Goal: Obtain resource: Obtain resource

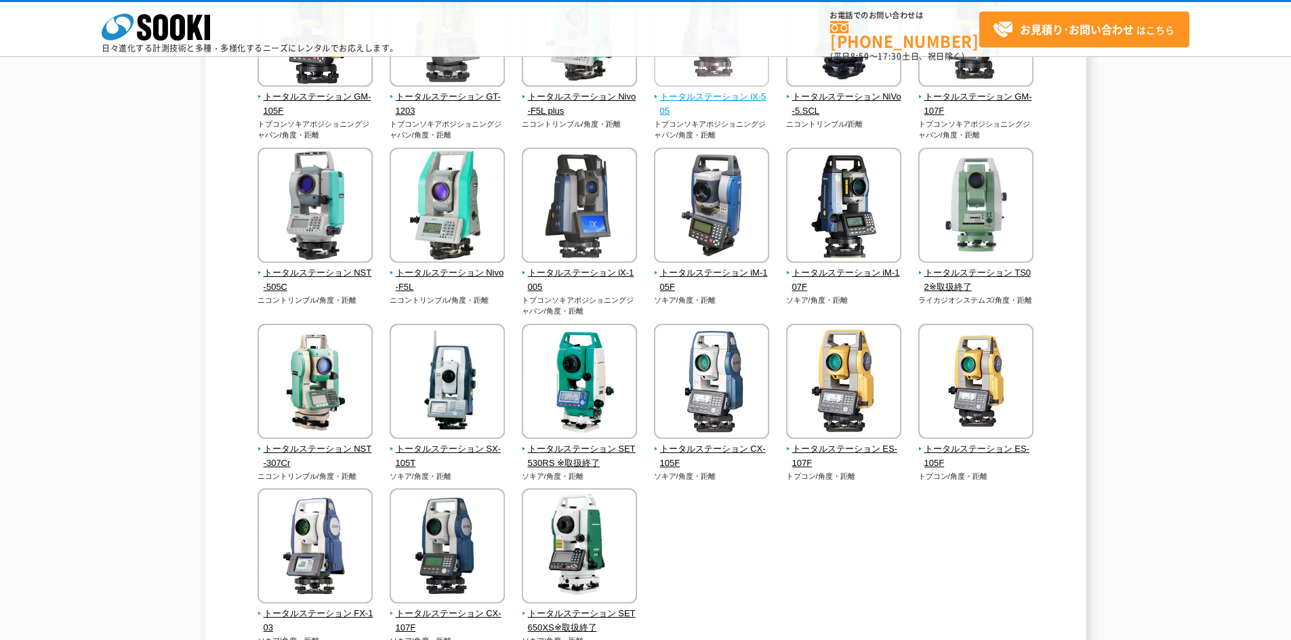
scroll to position [339, 0]
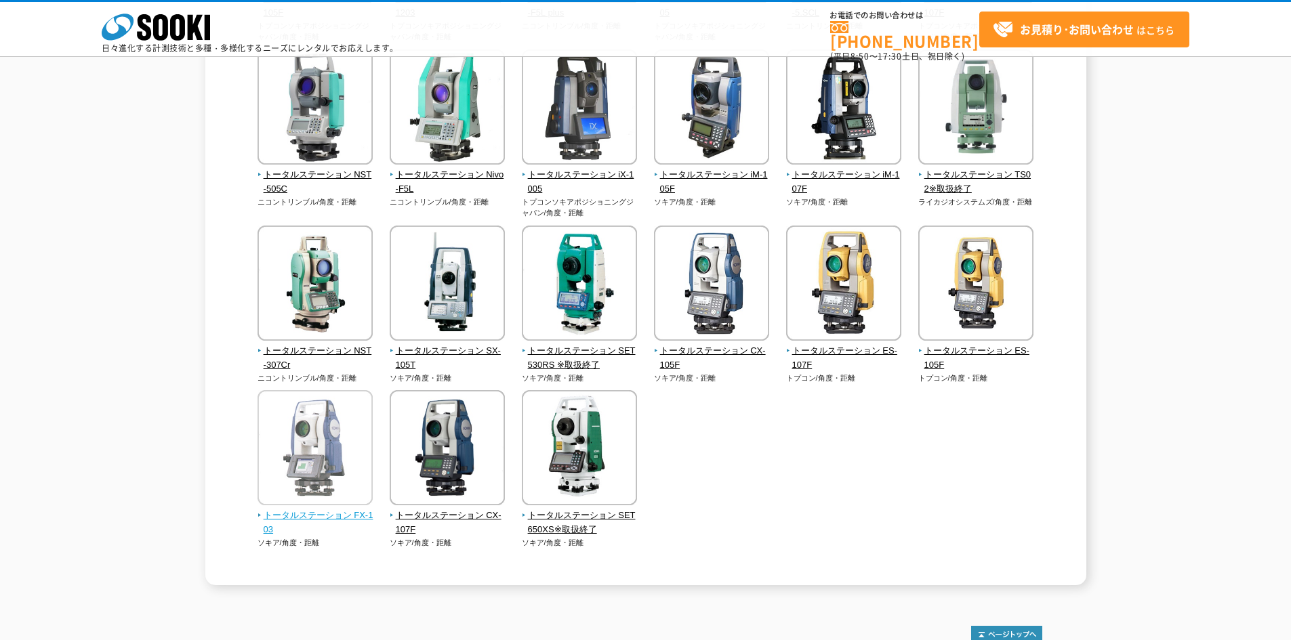
click at [343, 517] on span "トータルステーション FX-103" at bounding box center [315, 523] width 116 height 28
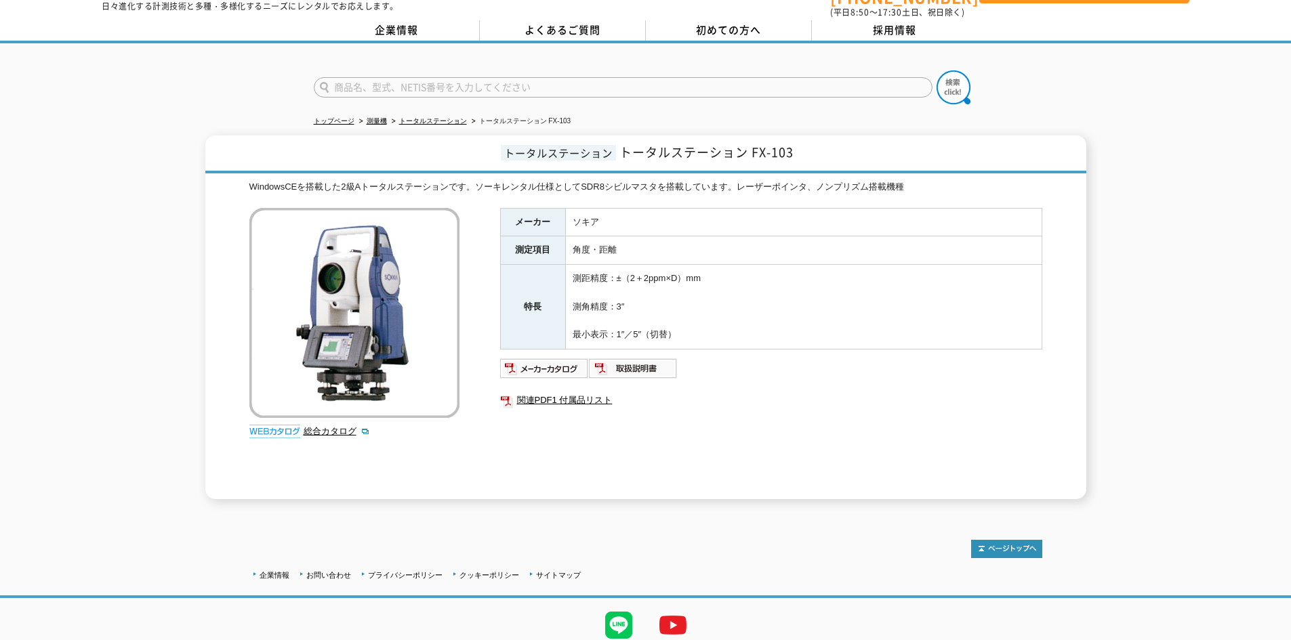
scroll to position [68, 0]
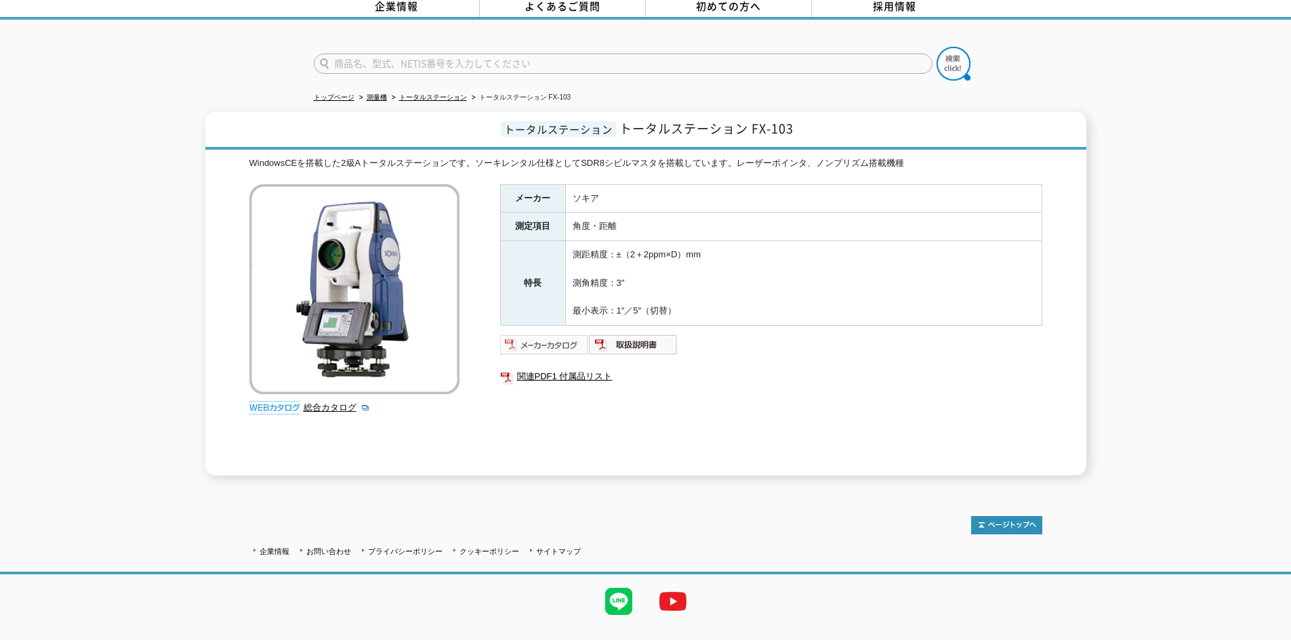
click at [569, 336] on img at bounding box center [544, 345] width 89 height 22
click at [618, 334] on img at bounding box center [633, 345] width 89 height 22
click at [337, 402] on link "総合カタログ" at bounding box center [337, 407] width 66 height 10
click at [401, 336] on img at bounding box center [354, 289] width 210 height 210
click at [568, 340] on img at bounding box center [544, 345] width 89 height 22
